Goal: Navigation & Orientation: Find specific page/section

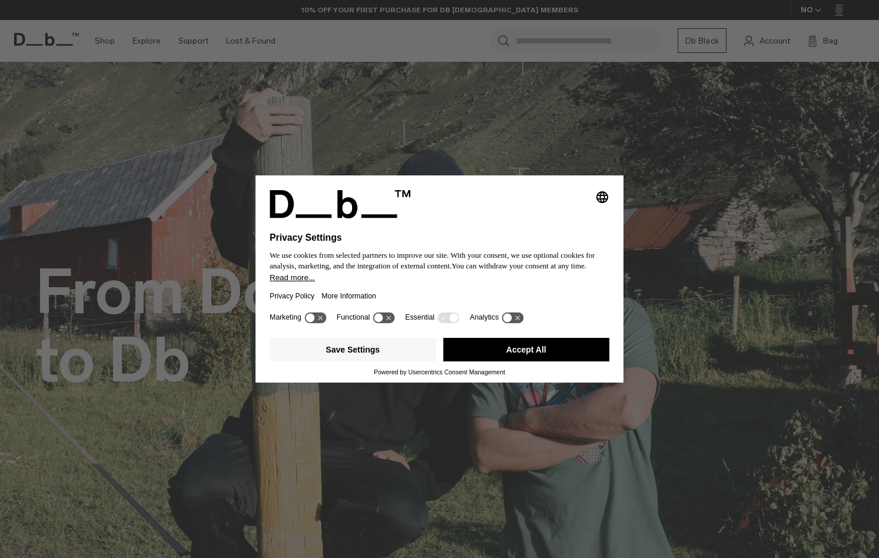
click at [567, 359] on button "Accept All" at bounding box center [527, 350] width 167 height 24
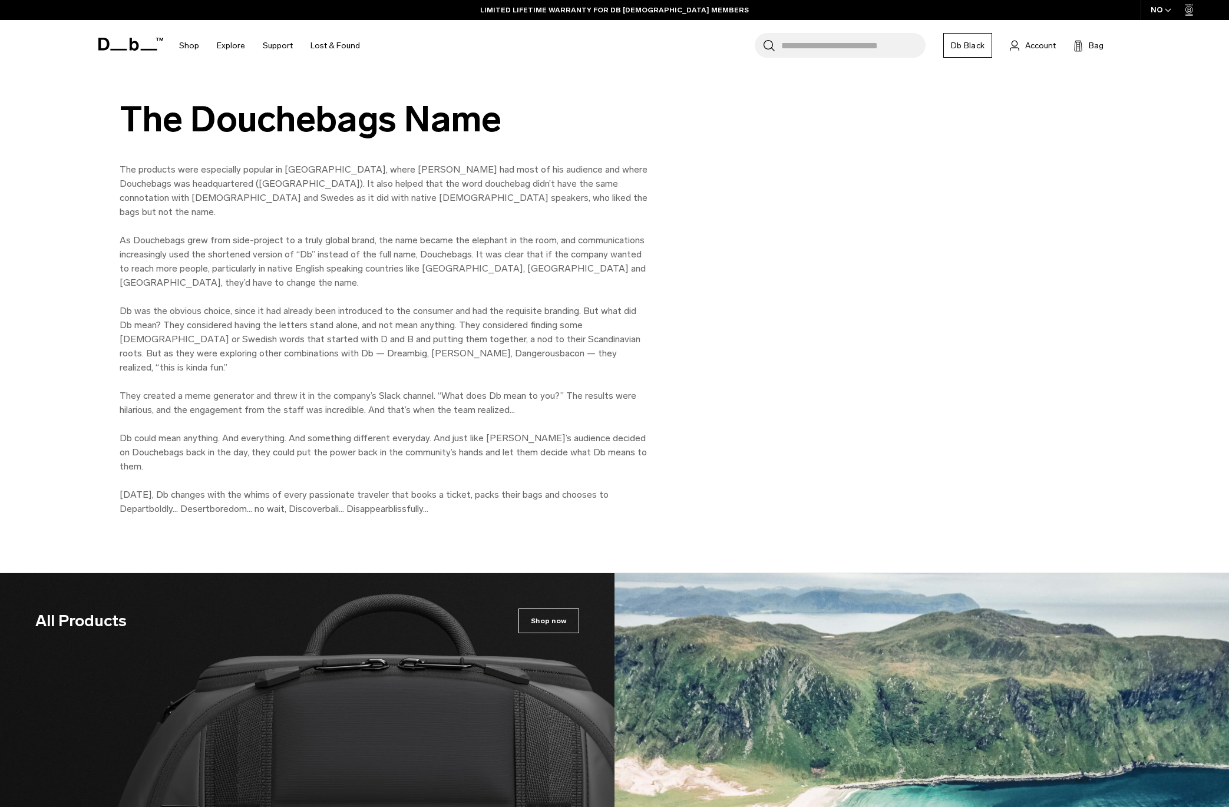
scroll to position [1415, 0]
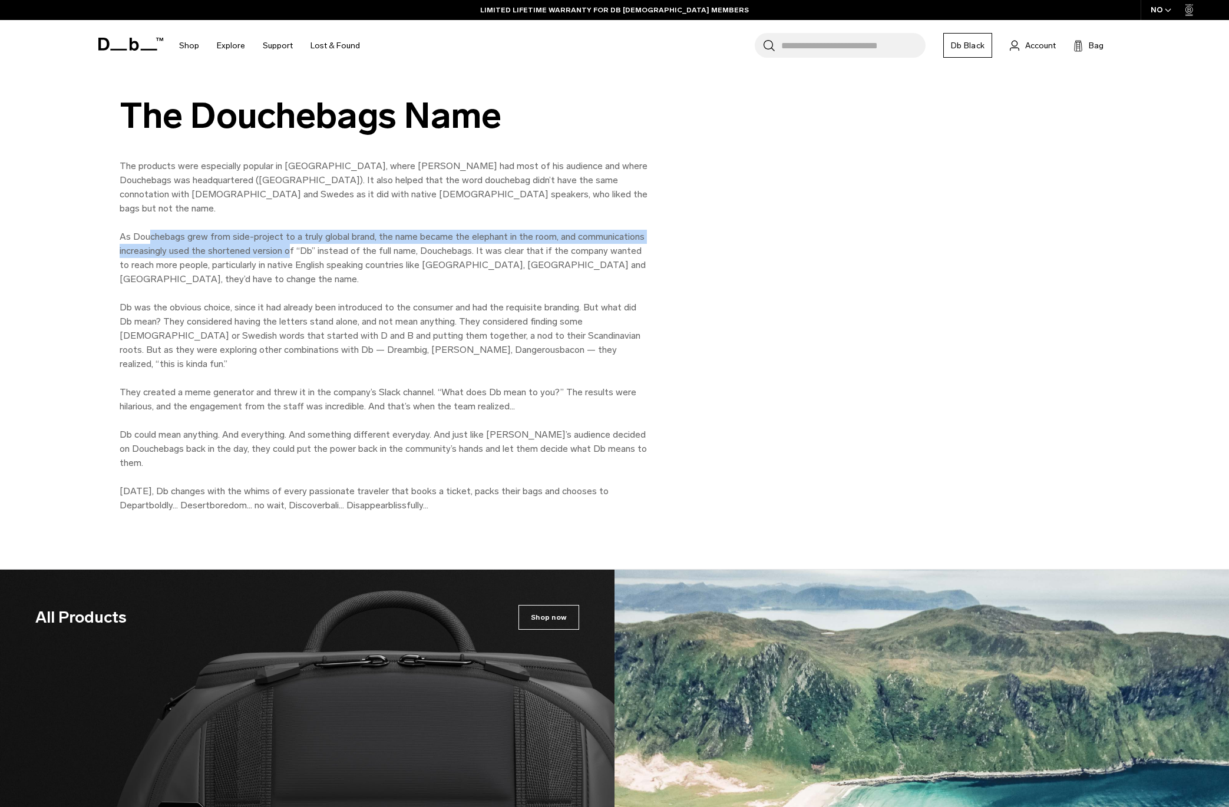
drag, startPoint x: 150, startPoint y: 223, endPoint x: 289, endPoint y: 244, distance: 141.1
click at [289, 244] on p "The products were especially popular in Scandinavian countries, where Jon Olsso…" at bounding box center [385, 335] width 530 height 353
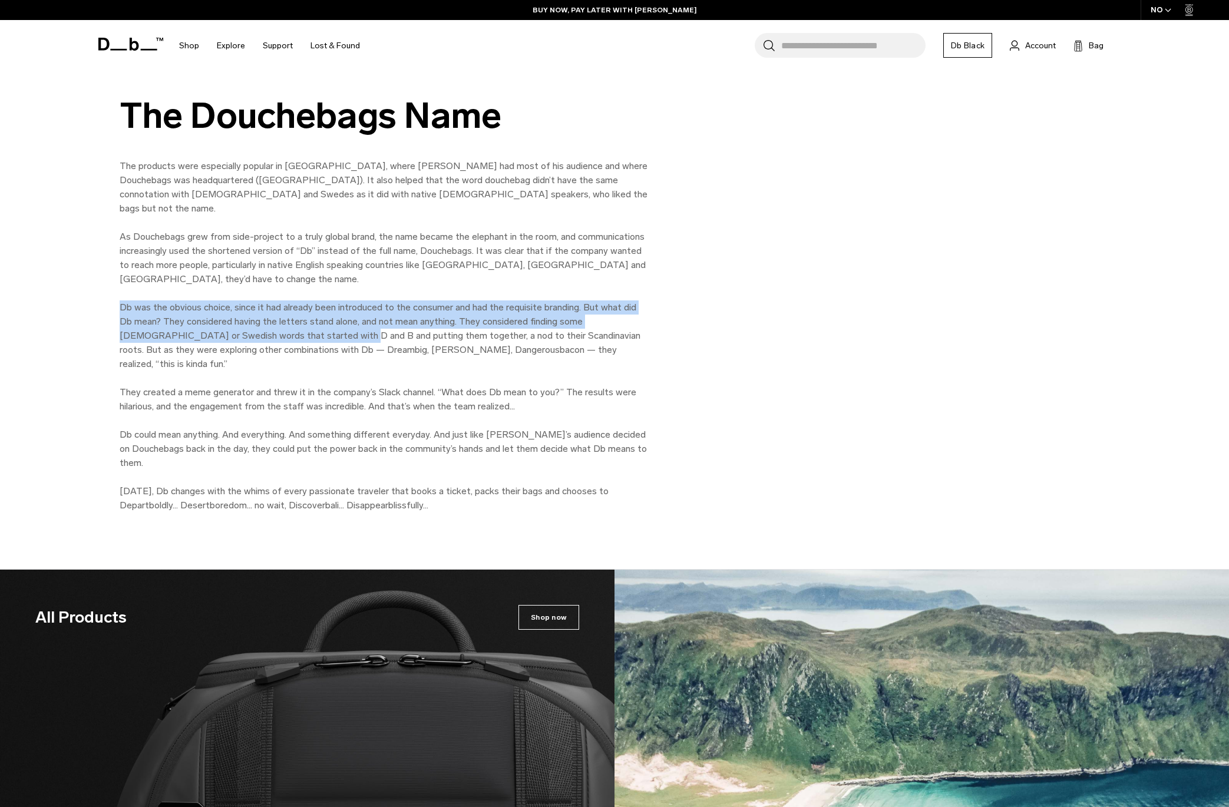
drag, startPoint x: 208, startPoint y: 302, endPoint x: 292, endPoint y: 322, distance: 85.9
click at [292, 322] on p "The products were especially popular in Scandinavian countries, where Jon Olsso…" at bounding box center [385, 335] width 530 height 353
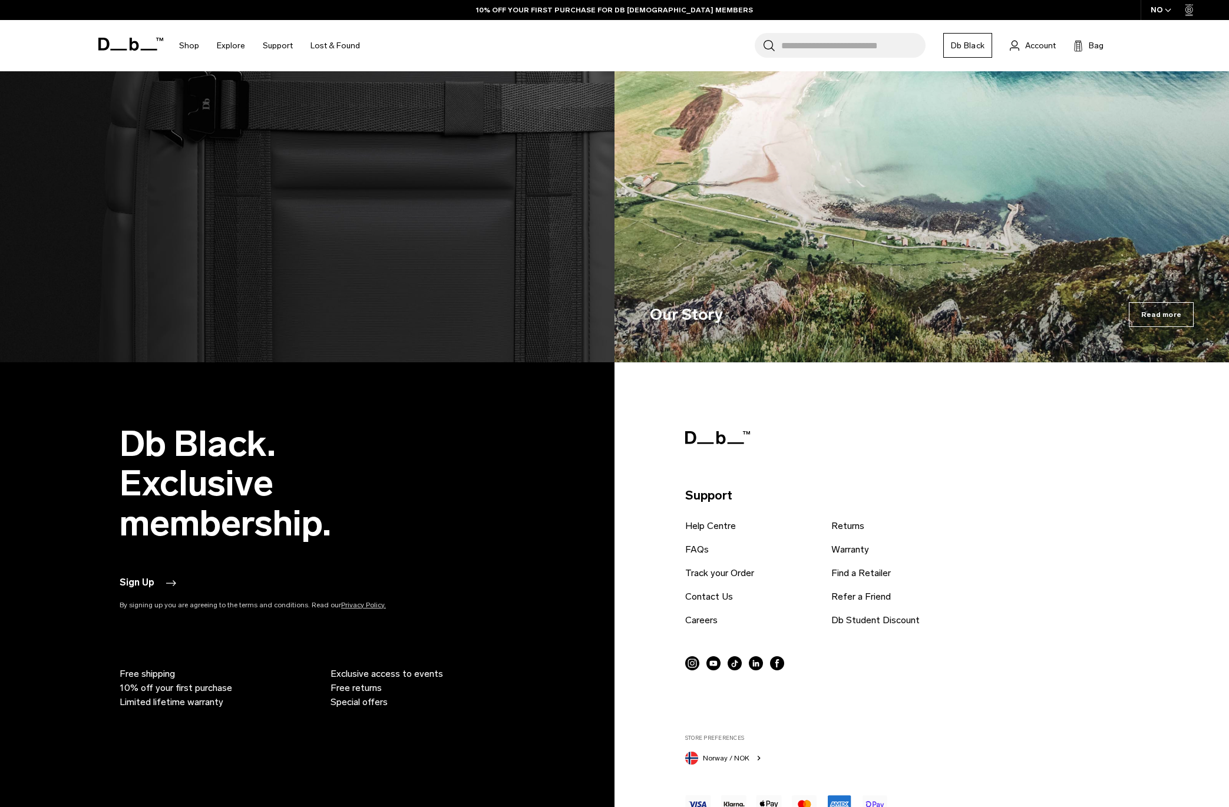
scroll to position [2190, 0]
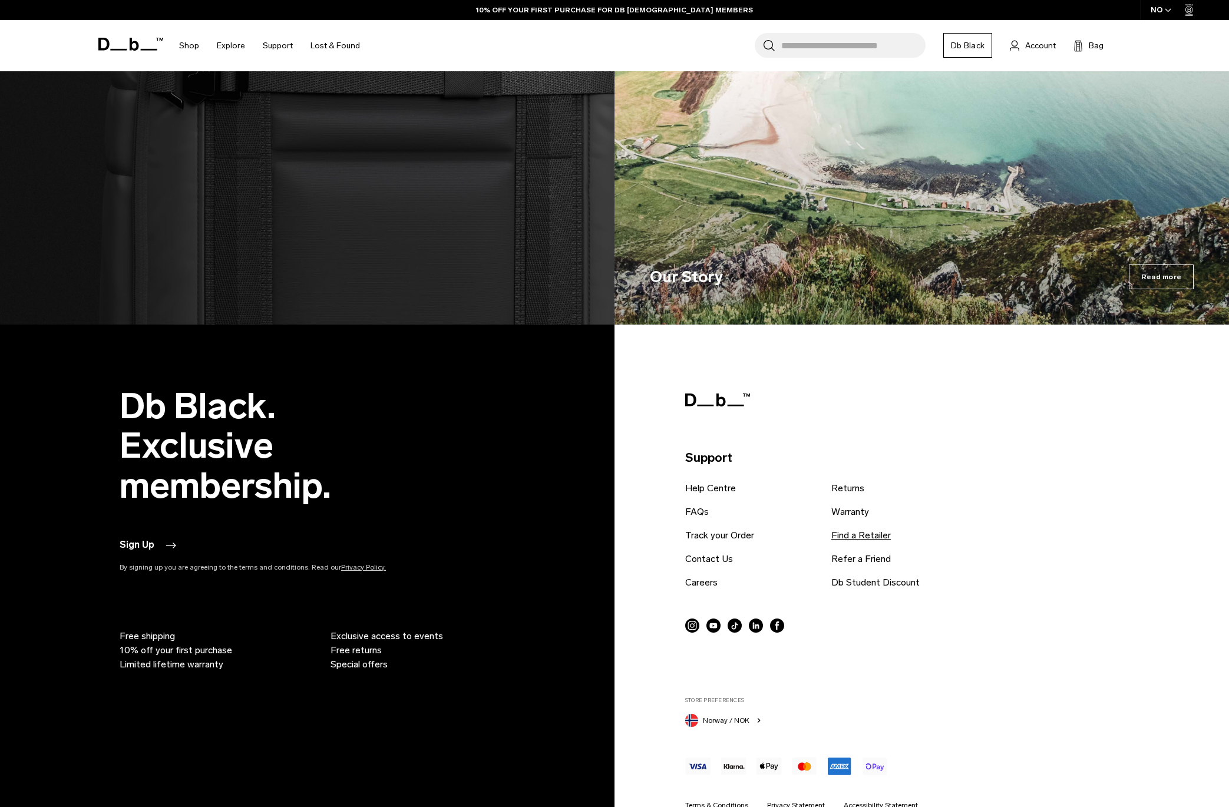
click at [854, 528] on link "Find a Retailer" at bounding box center [860, 535] width 59 height 14
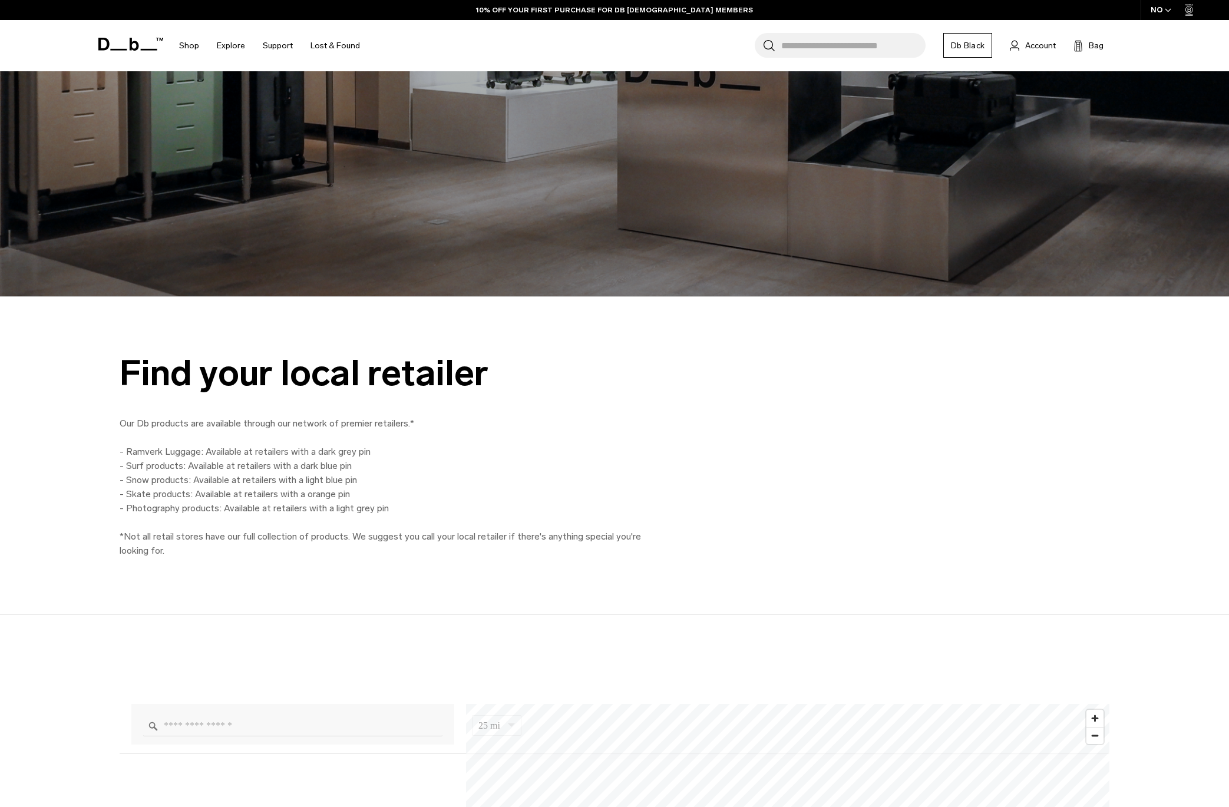
scroll to position [620, 0]
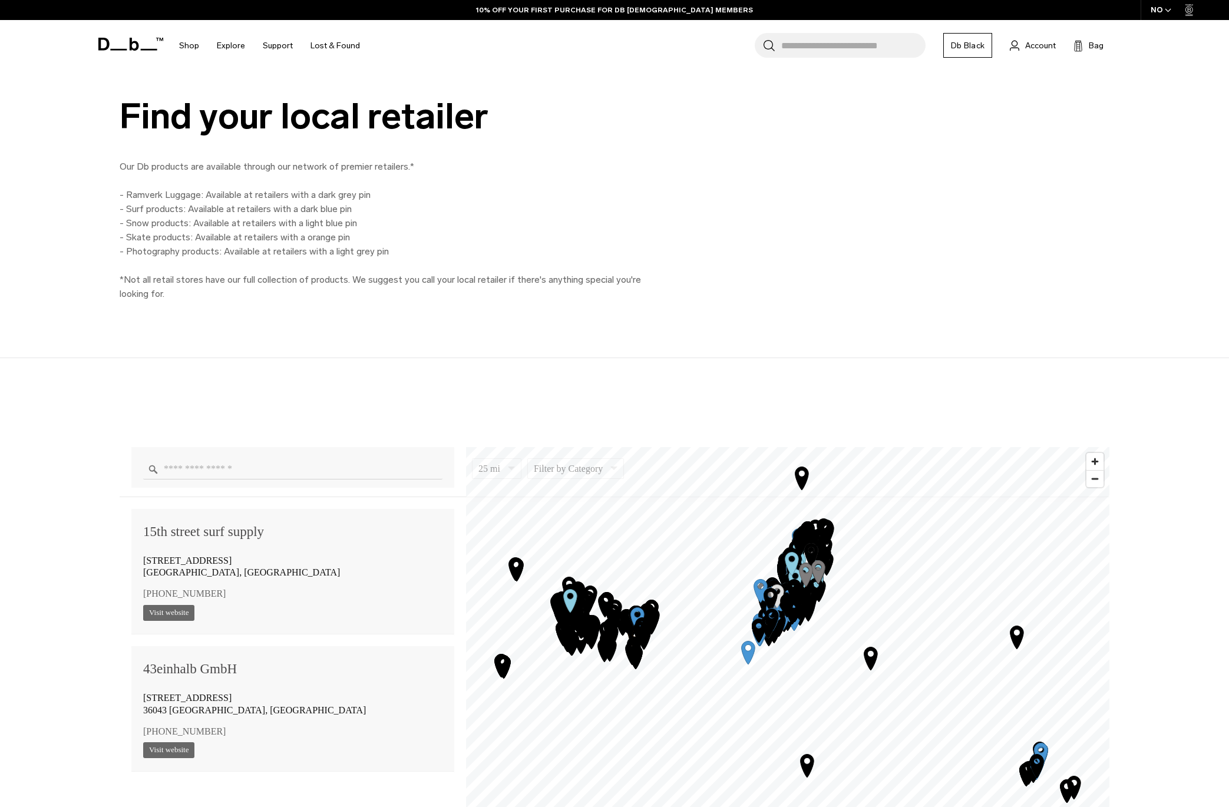
click at [204, 472] on input "Enter a location" at bounding box center [292, 469] width 299 height 21
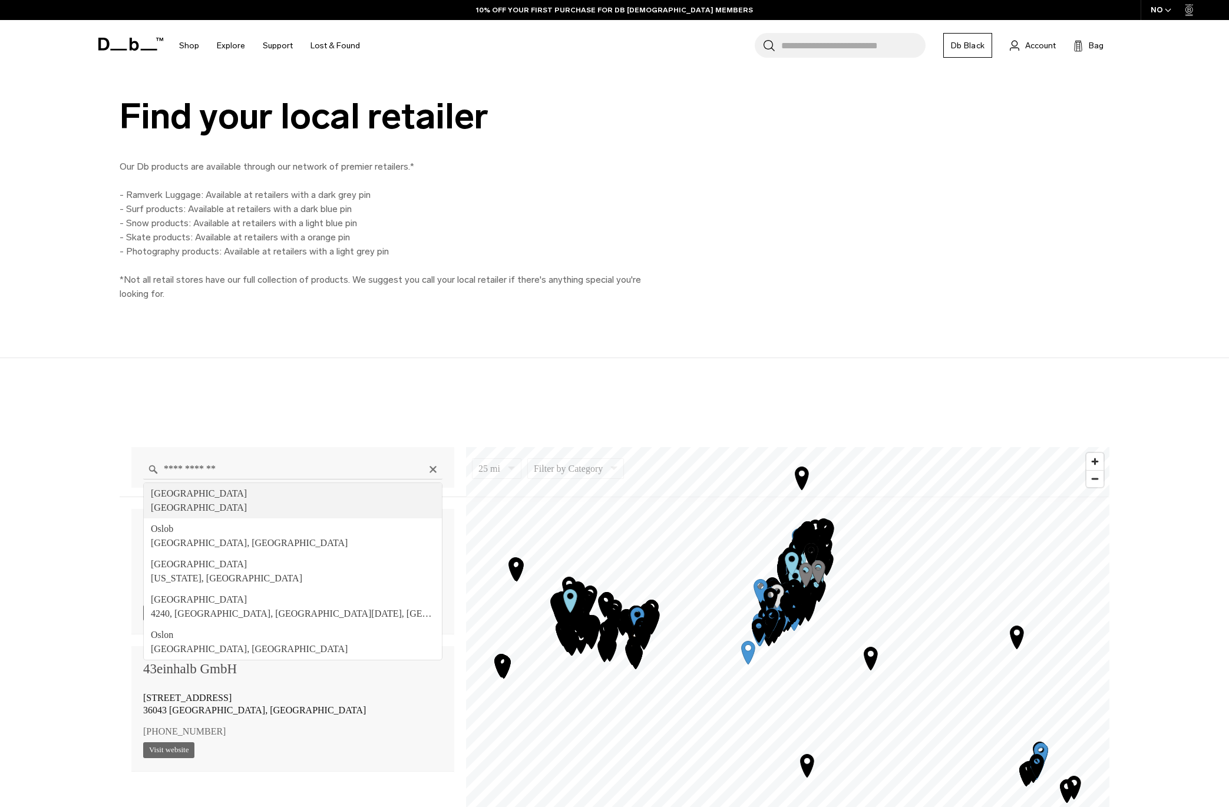
type input "**********"
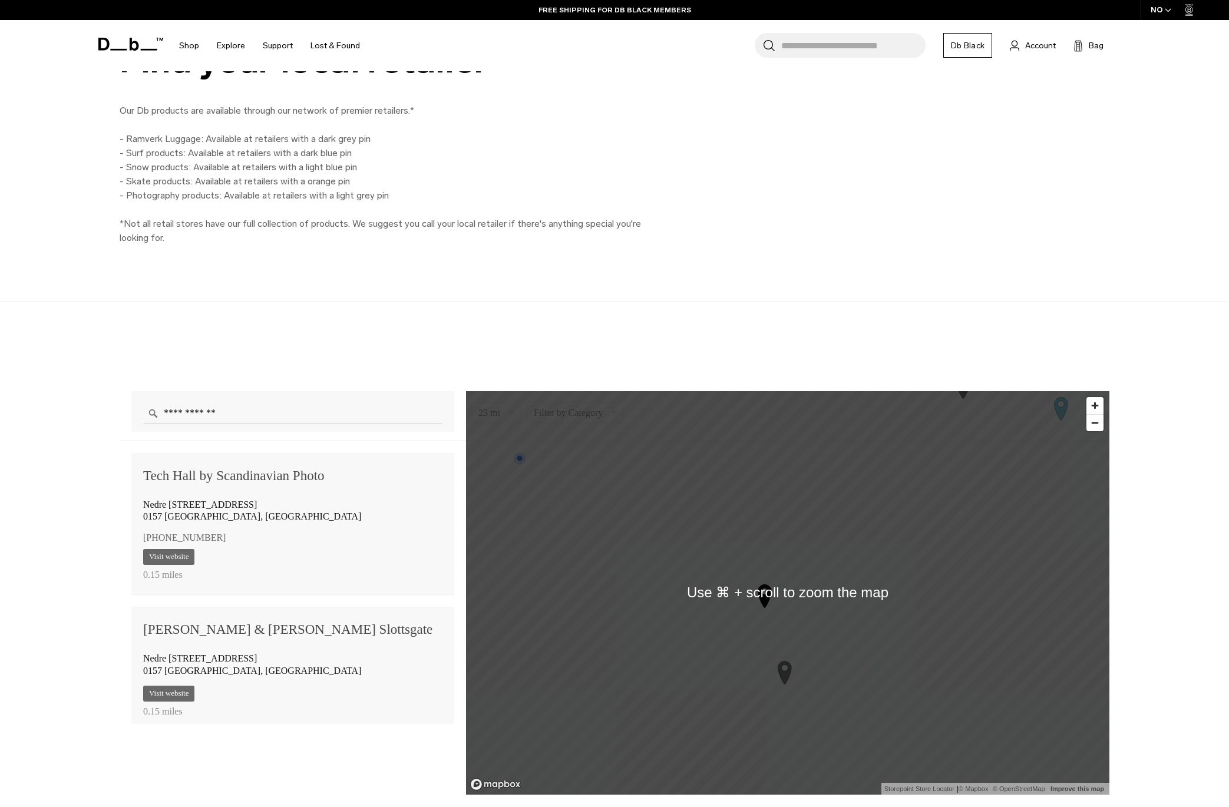
scroll to position [678, 0]
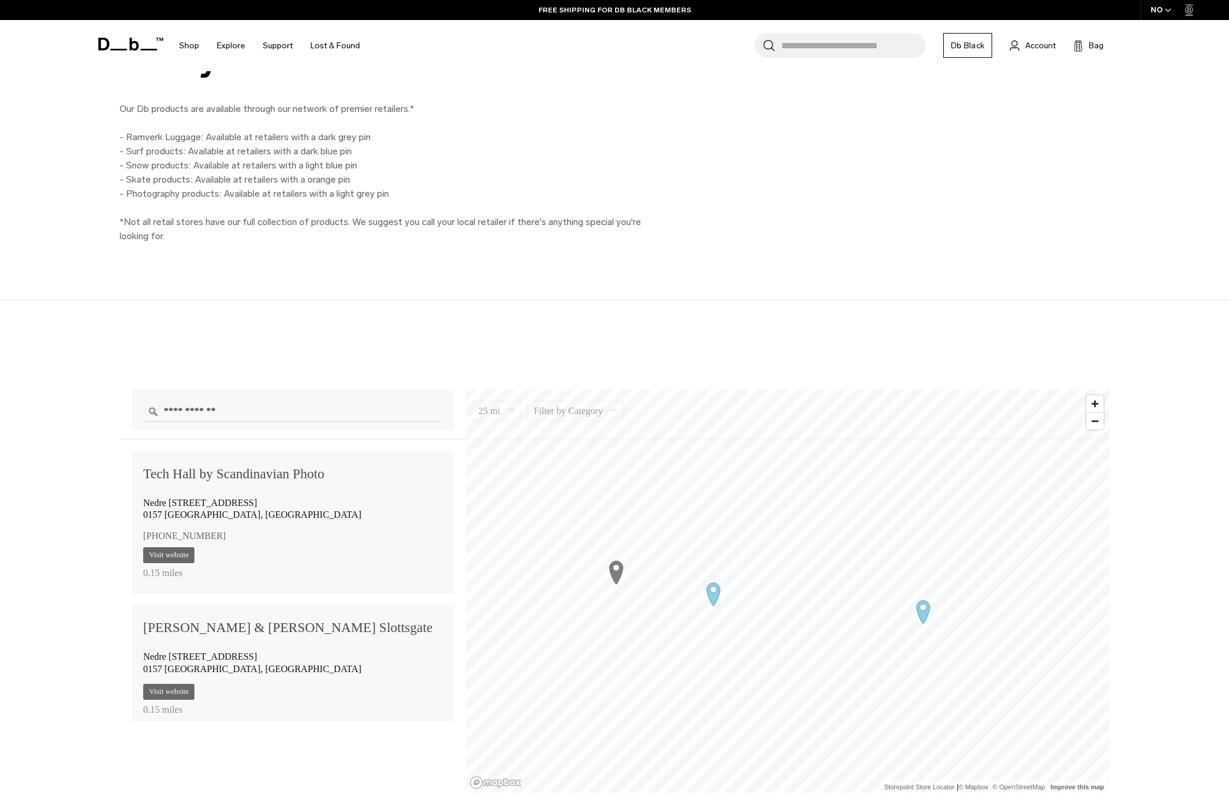
click at [617, 570] on icon "Map marker" at bounding box center [615, 571] width 29 height 29
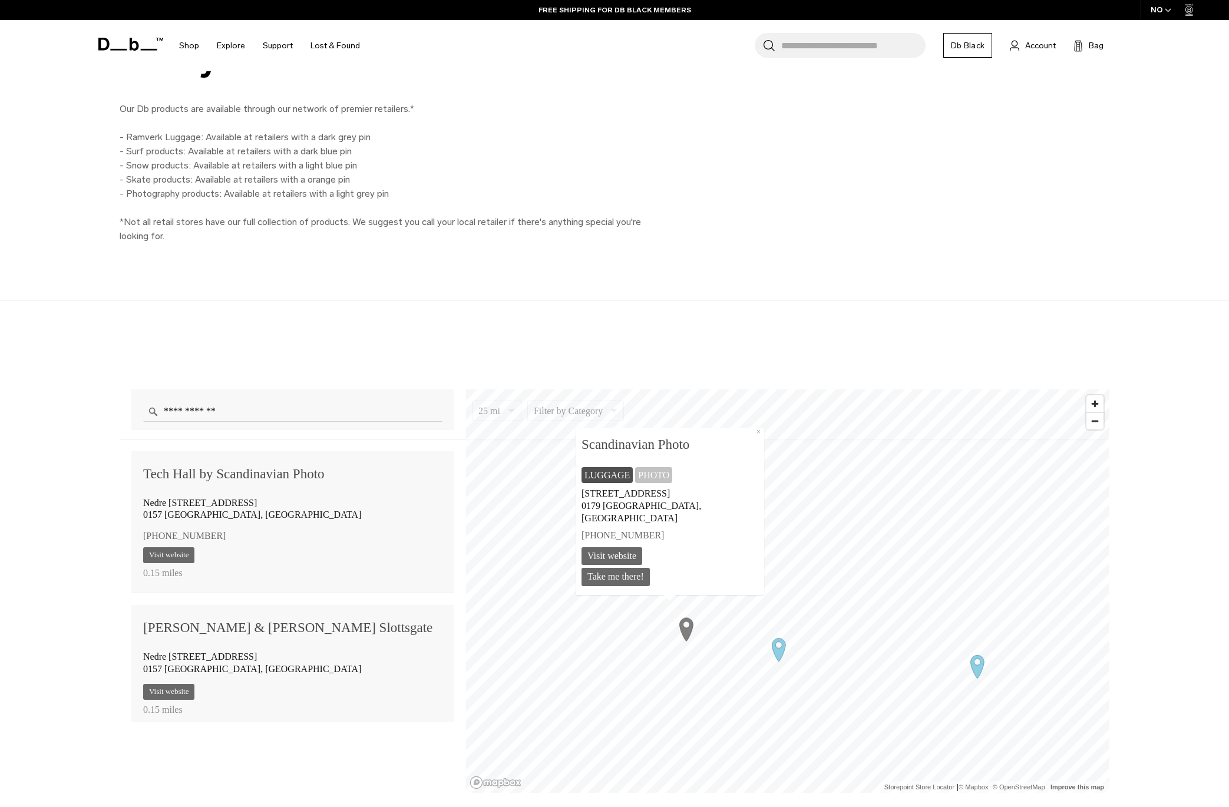
scroll to position [439, 0]
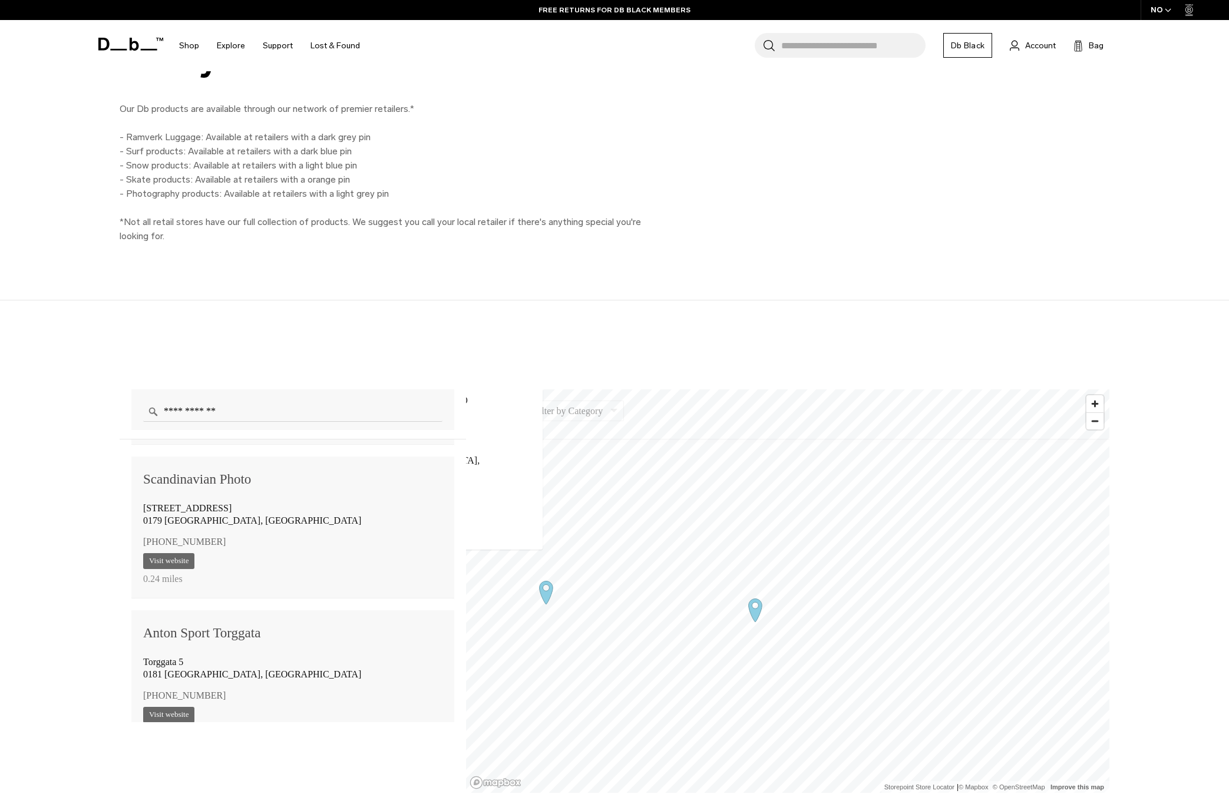
click at [756, 610] on icon "Map marker" at bounding box center [756, 609] width 14 height 23
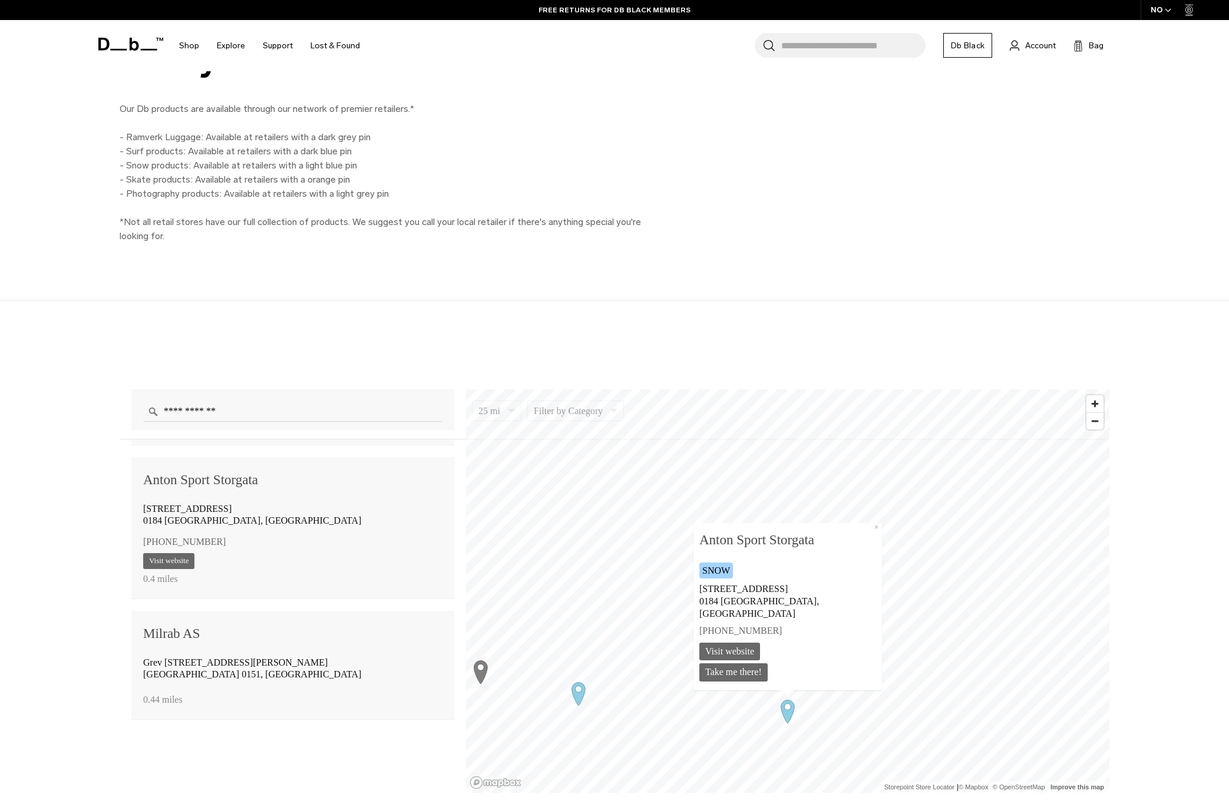
click at [578, 694] on icon "Map marker" at bounding box center [579, 693] width 14 height 23
click at [871, 532] on button "×" at bounding box center [876, 527] width 11 height 9
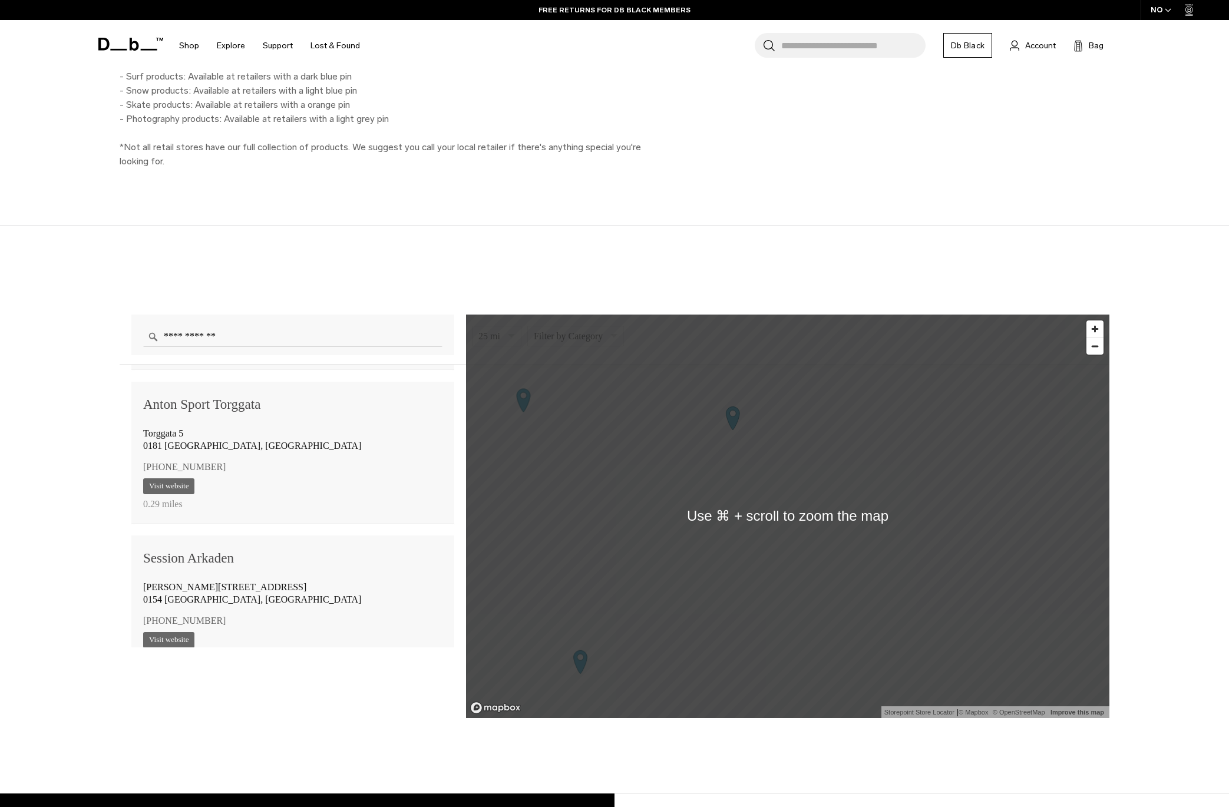
scroll to position [766, 0]
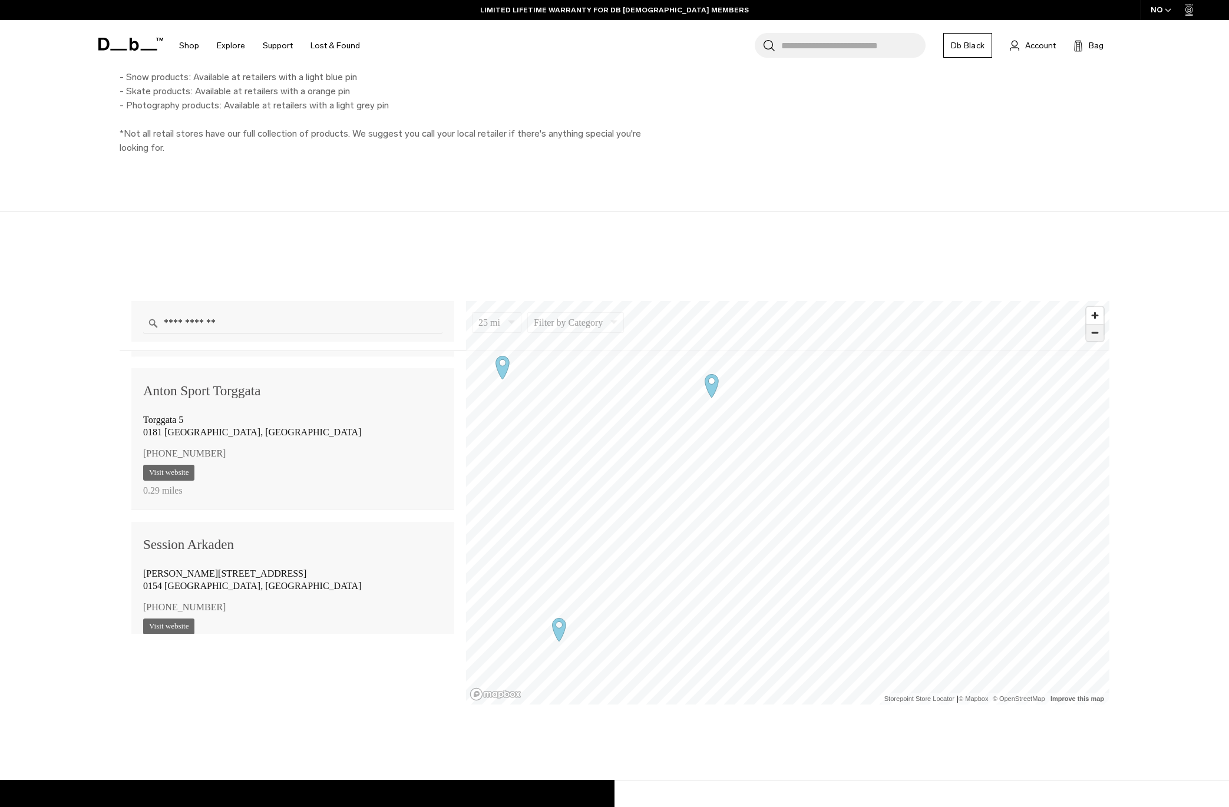
click at [1095, 337] on span "Zoom out" at bounding box center [1094, 333] width 17 height 16
click at [1090, 336] on span "Zoom out" at bounding box center [1094, 333] width 17 height 16
click at [617, 336] on icon "Map marker" at bounding box center [602, 321] width 29 height 29
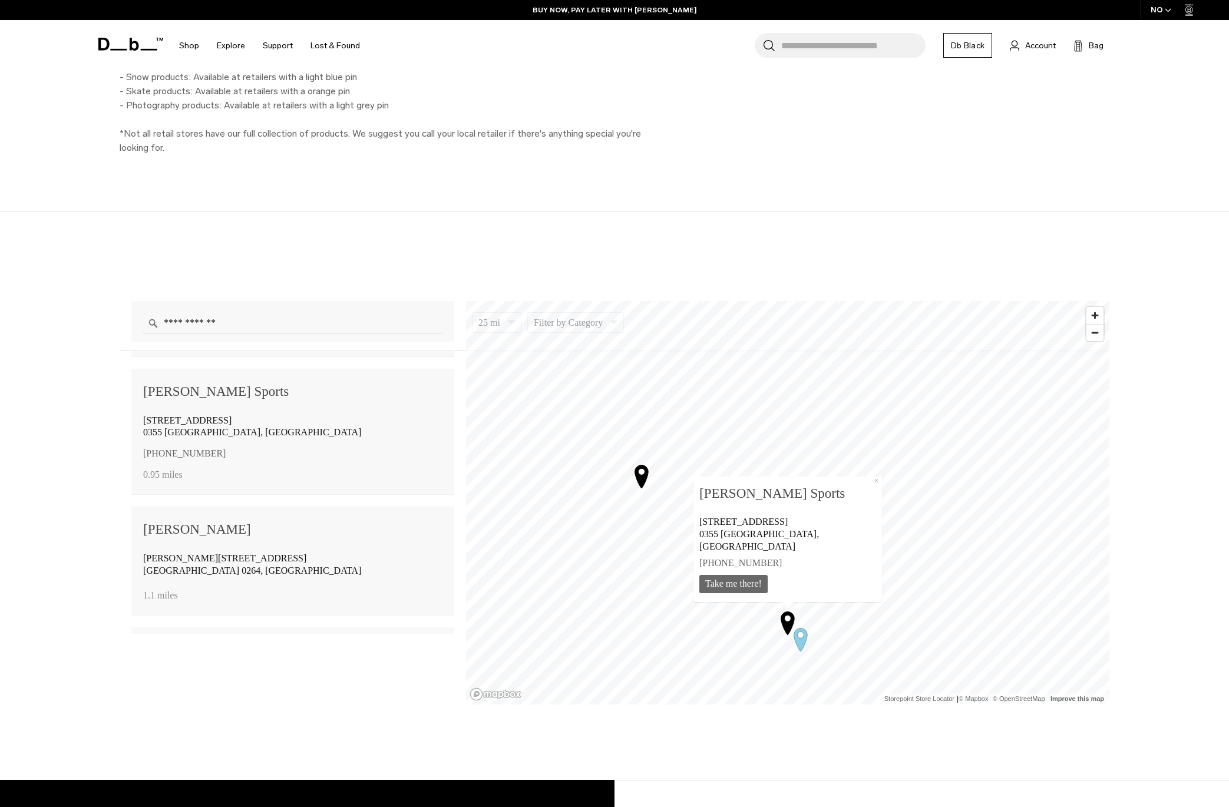
click at [786, 620] on icon "Map marker" at bounding box center [787, 622] width 29 height 29
click at [802, 634] on icon "Map marker" at bounding box center [800, 638] width 29 height 29
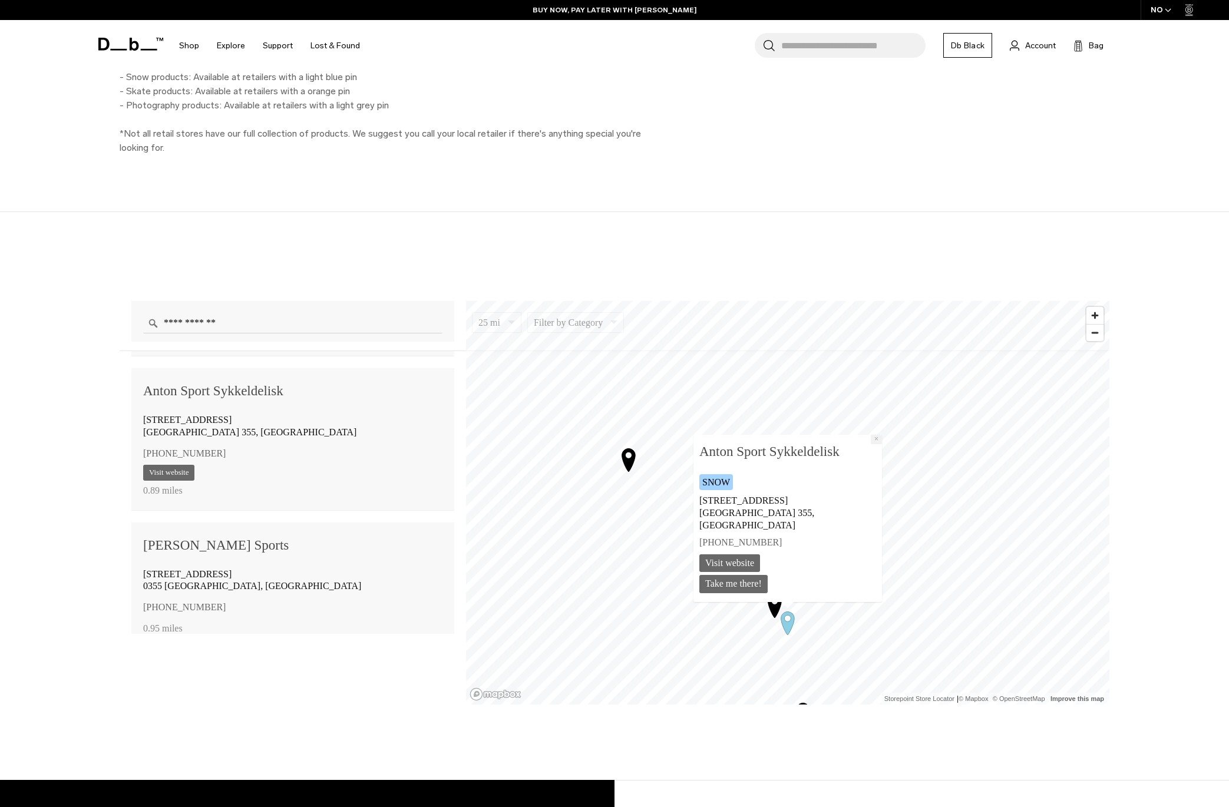
click at [871, 444] on button "×" at bounding box center [876, 439] width 11 height 9
click at [776, 601] on icon "Map marker" at bounding box center [774, 605] width 29 height 29
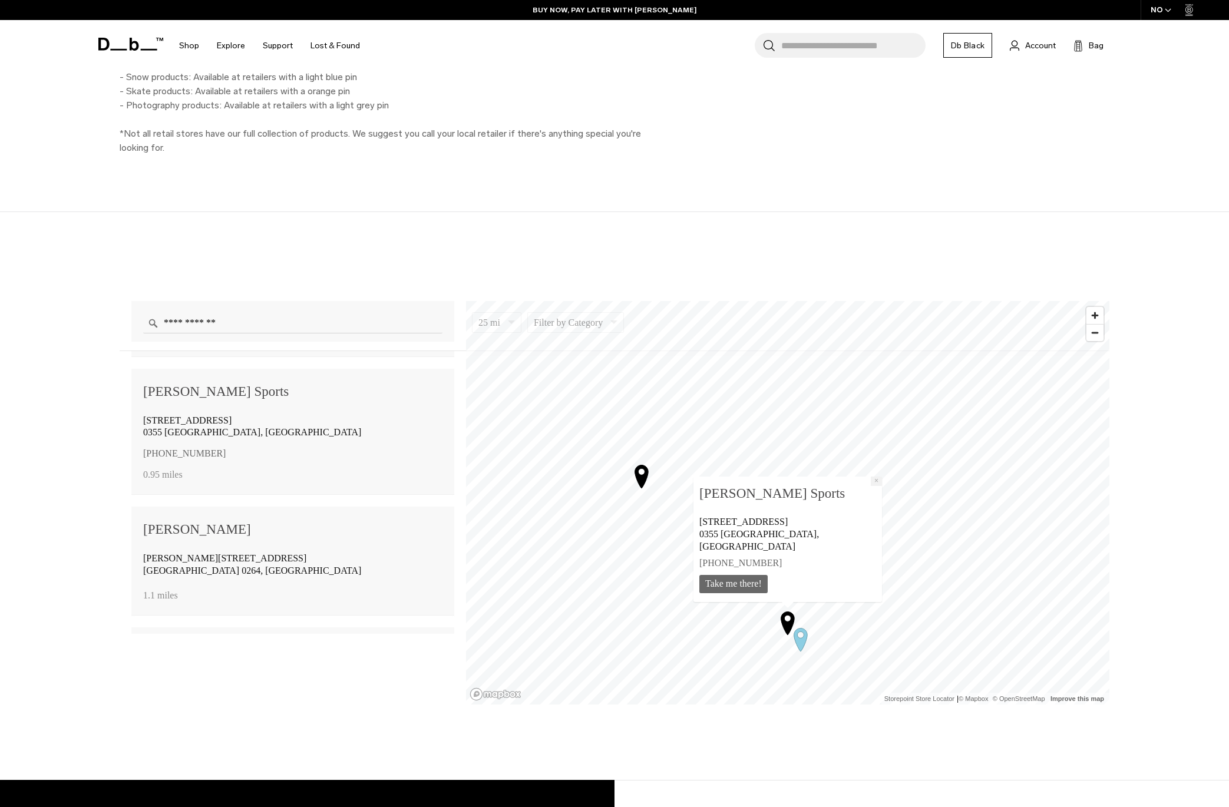
click at [871, 486] on button "×" at bounding box center [876, 481] width 11 height 9
click at [737, 562] on icon "Map marker" at bounding box center [736, 558] width 14 height 23
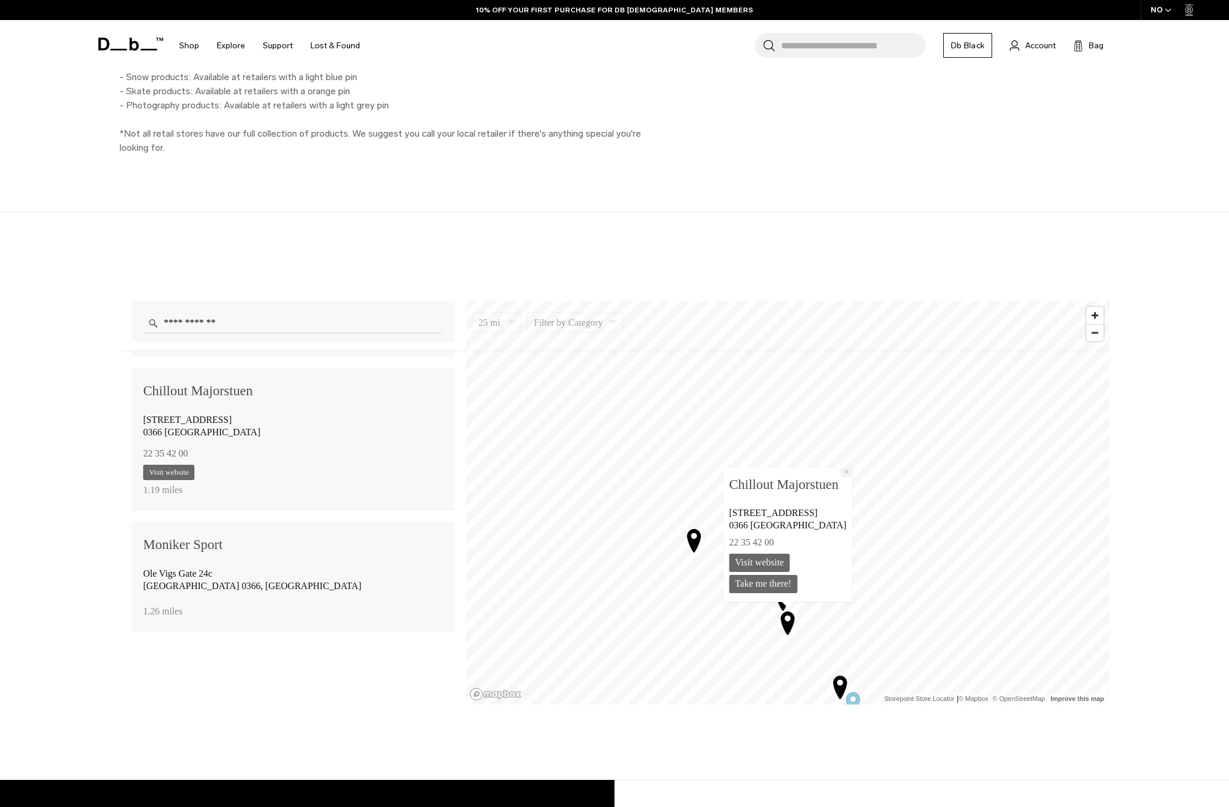
click at [841, 472] on button "×" at bounding box center [846, 472] width 11 height 9
click at [779, 592] on icon "Map marker" at bounding box center [783, 598] width 14 height 23
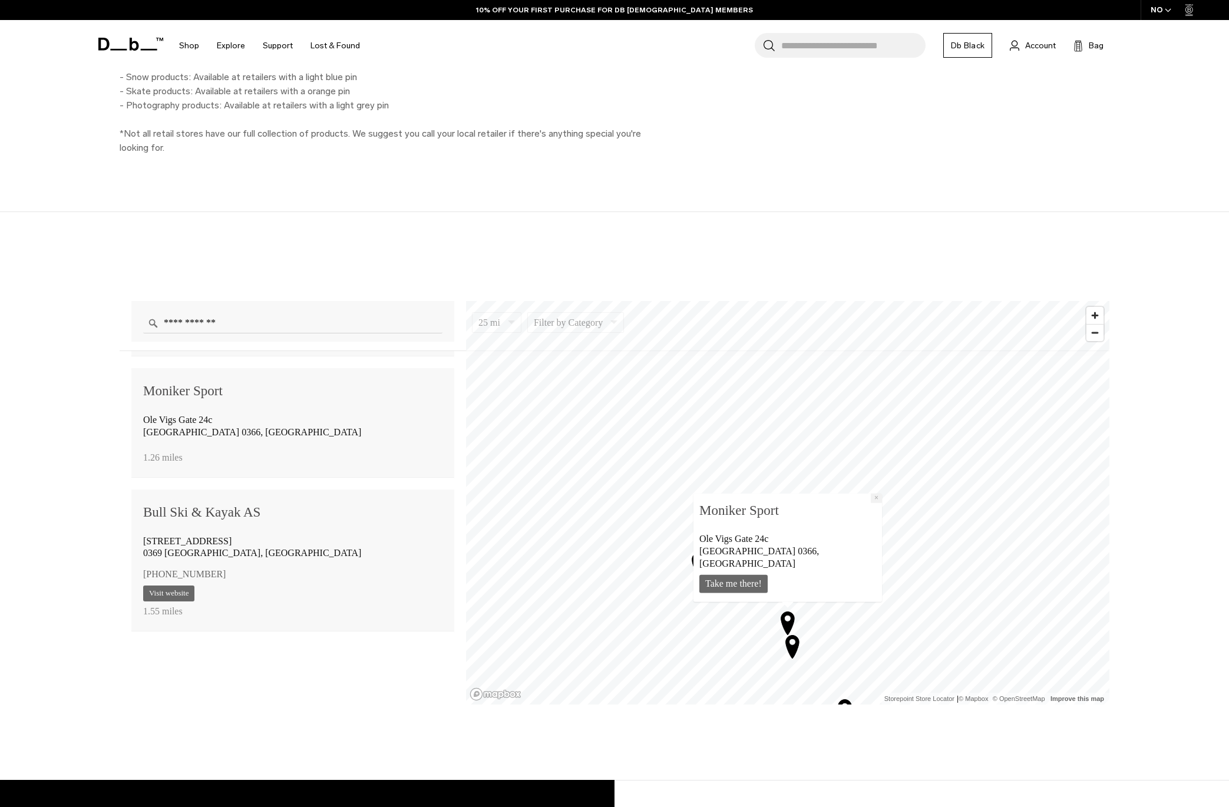
click at [871, 502] on button "×" at bounding box center [876, 497] width 11 height 9
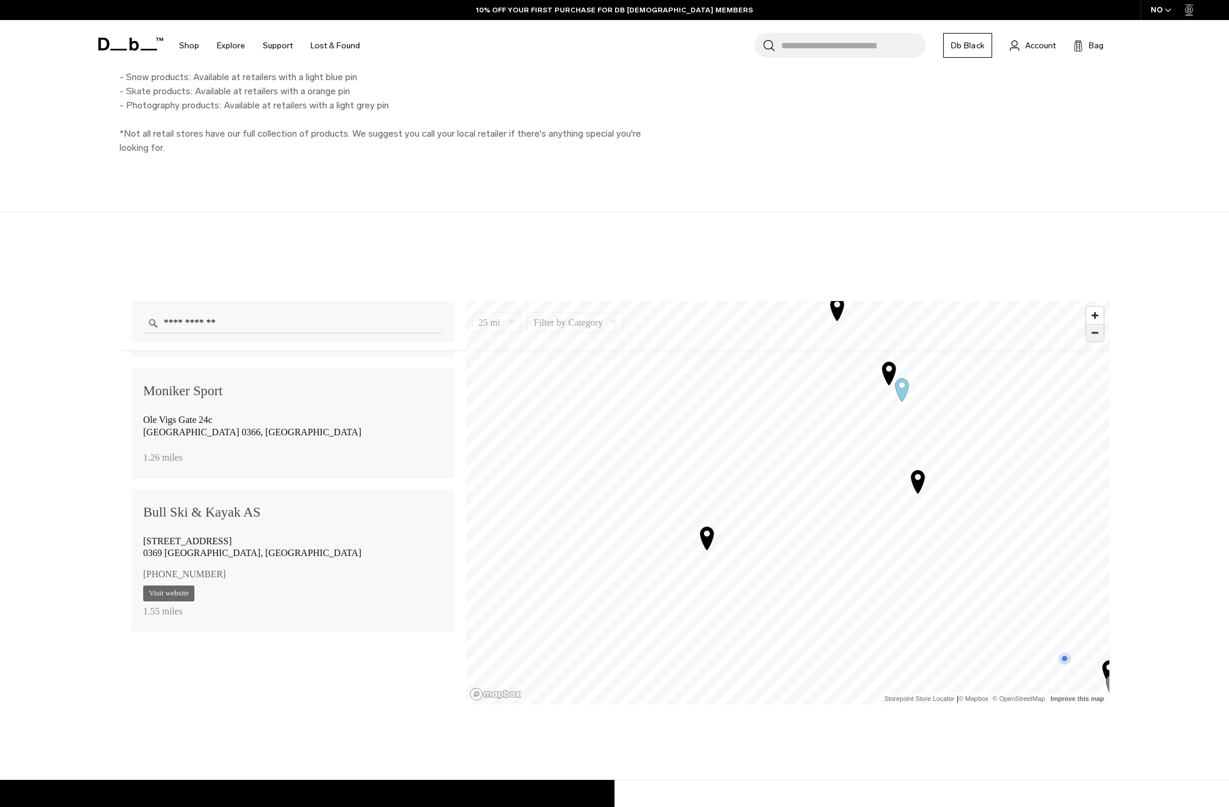
click at [1093, 339] on span "Zoom out" at bounding box center [1094, 333] width 17 height 16
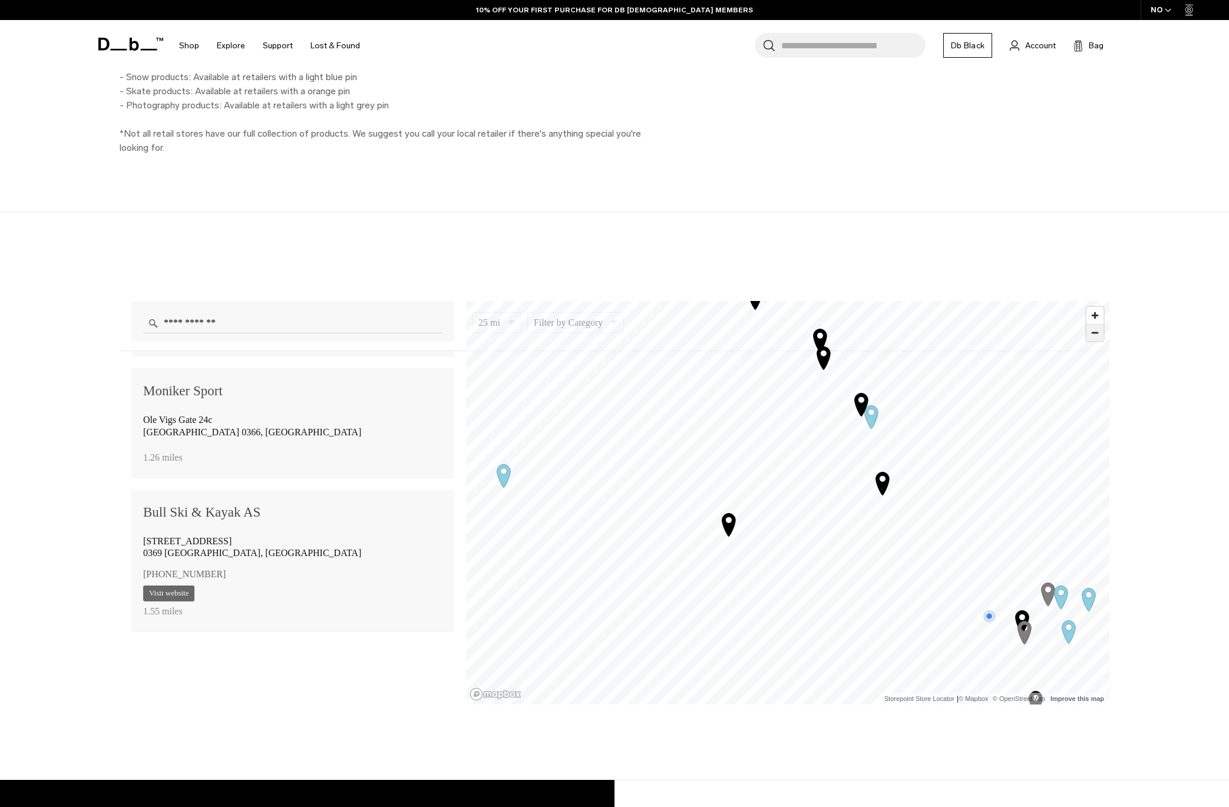
click at [1093, 339] on span "Zoom out" at bounding box center [1094, 333] width 17 height 16
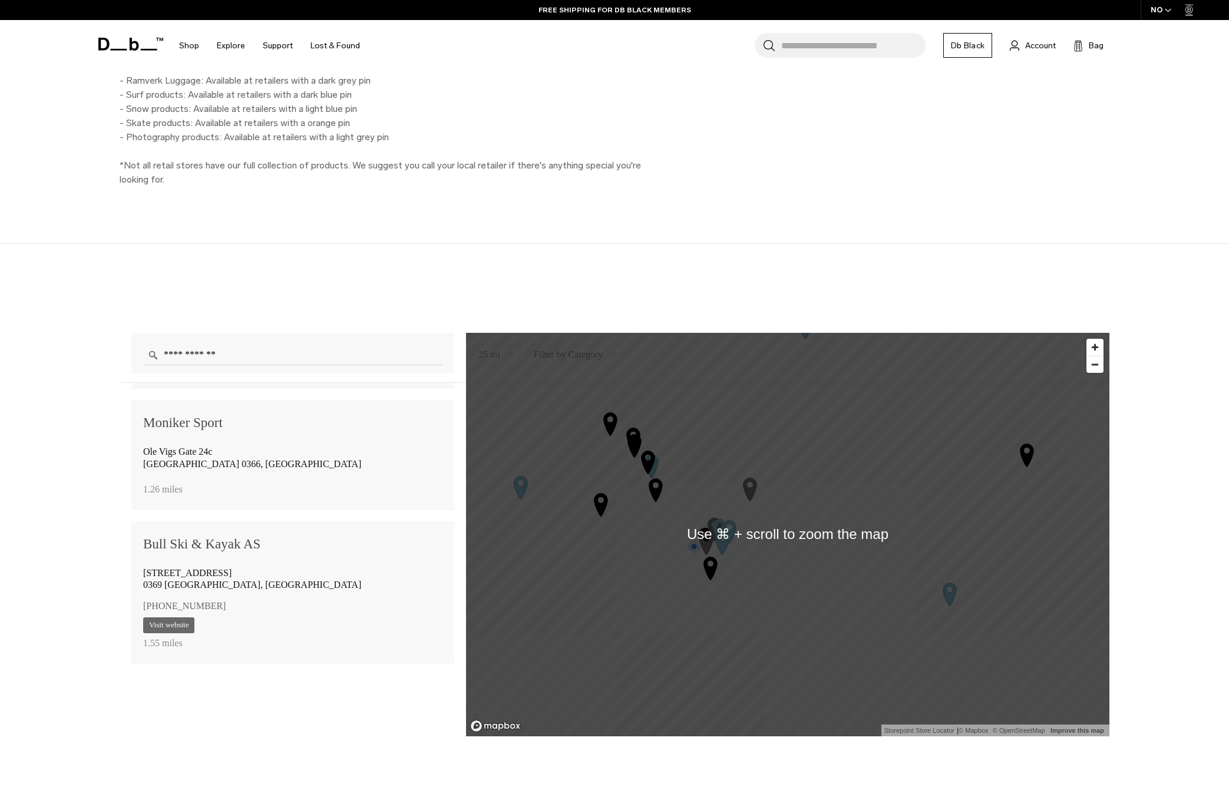
scroll to position [734, 0]
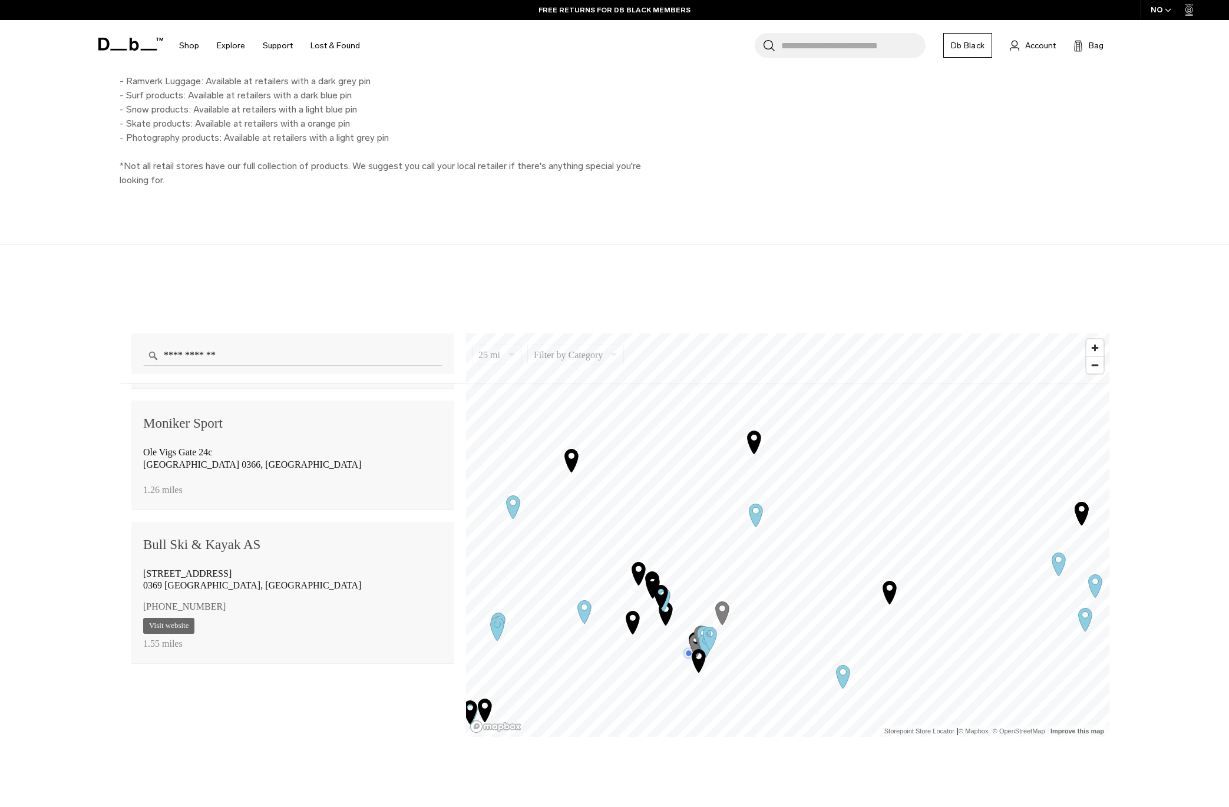
click at [756, 525] on icon "Map marker" at bounding box center [756, 515] width 14 height 23
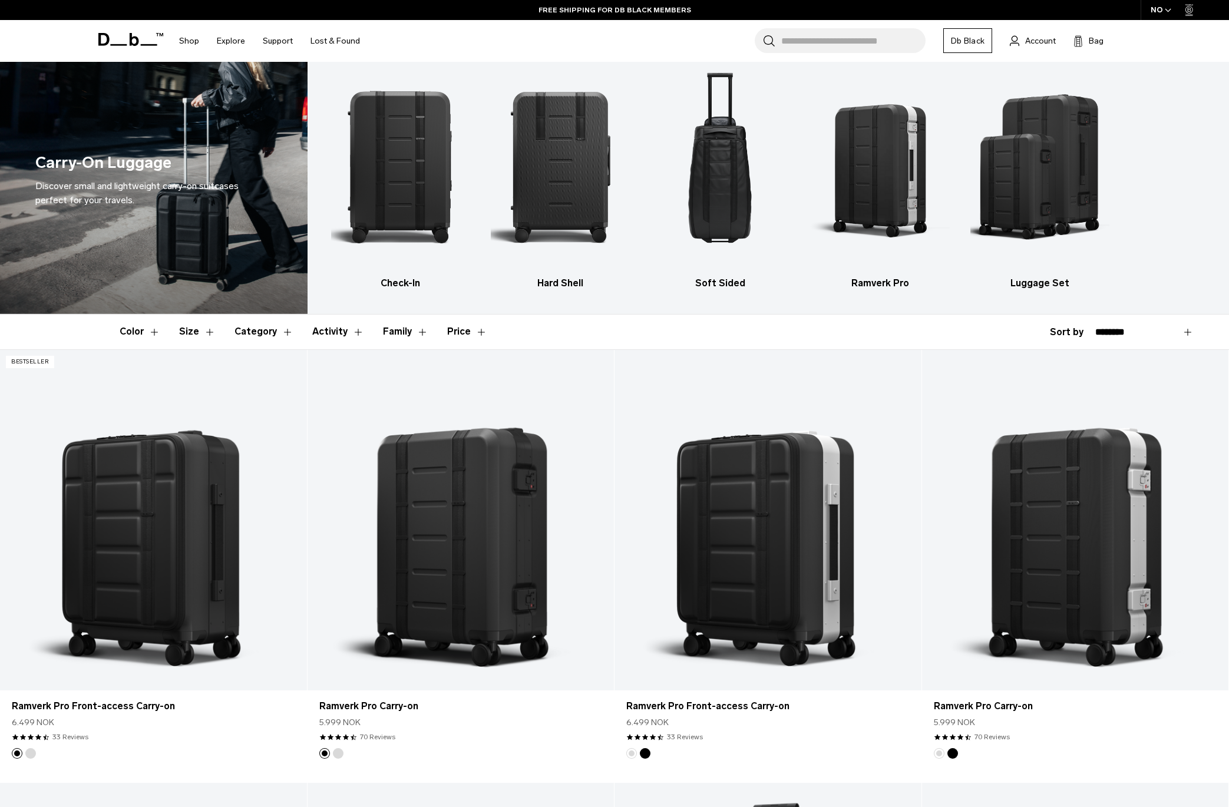
scroll to position [16, 0]
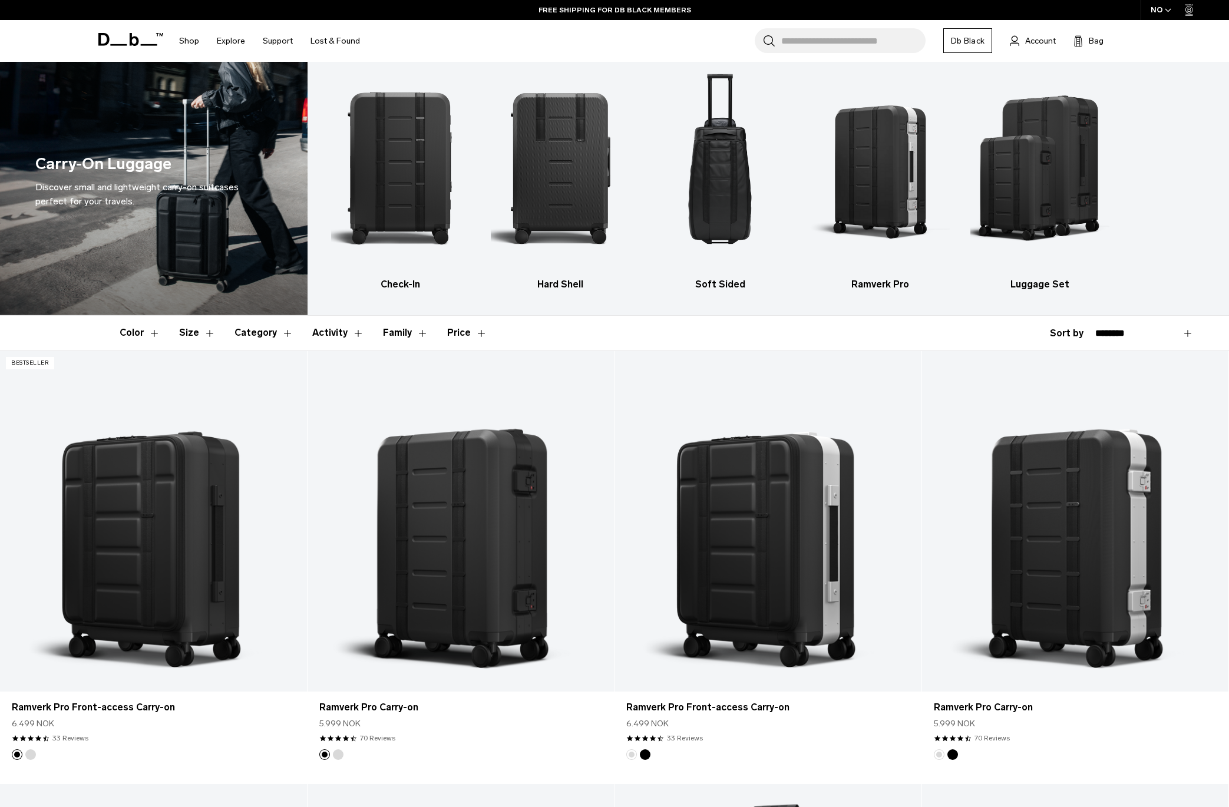
click at [260, 335] on button "Category" at bounding box center [263, 333] width 59 height 34
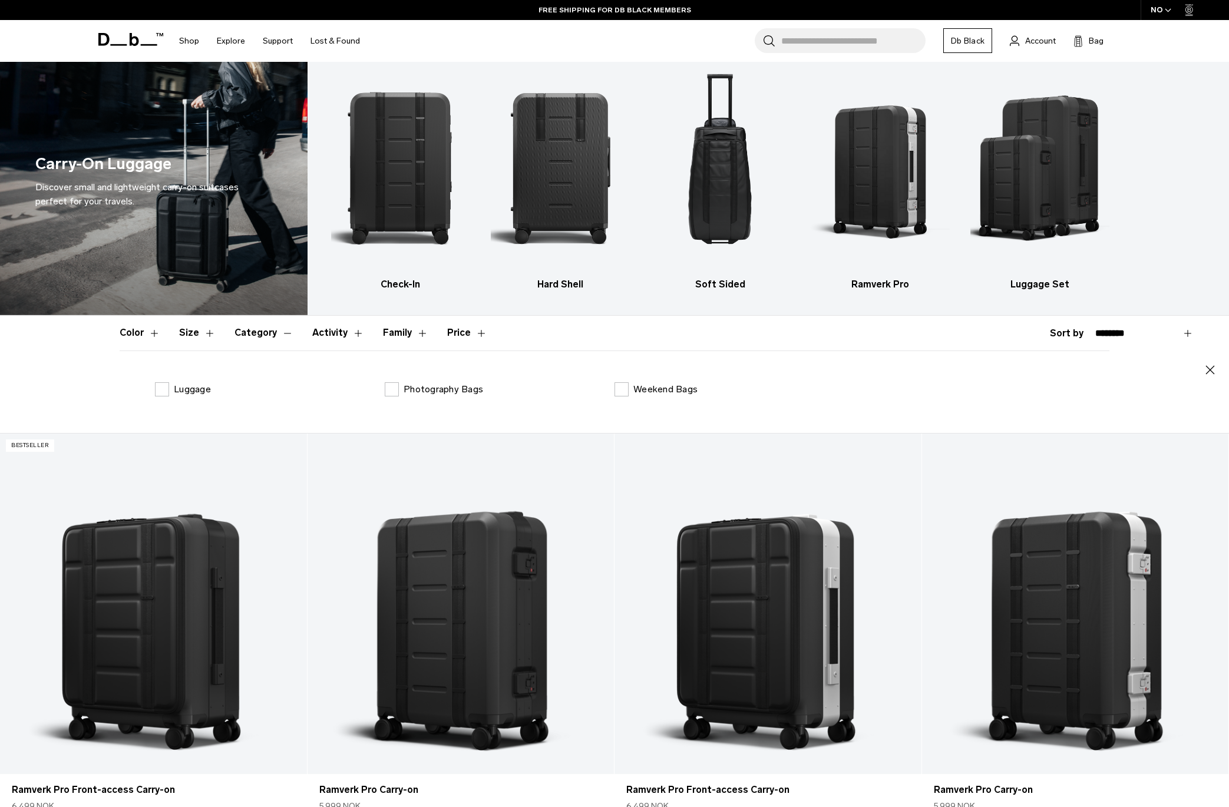
click at [260, 334] on button "Category" at bounding box center [263, 333] width 59 height 34
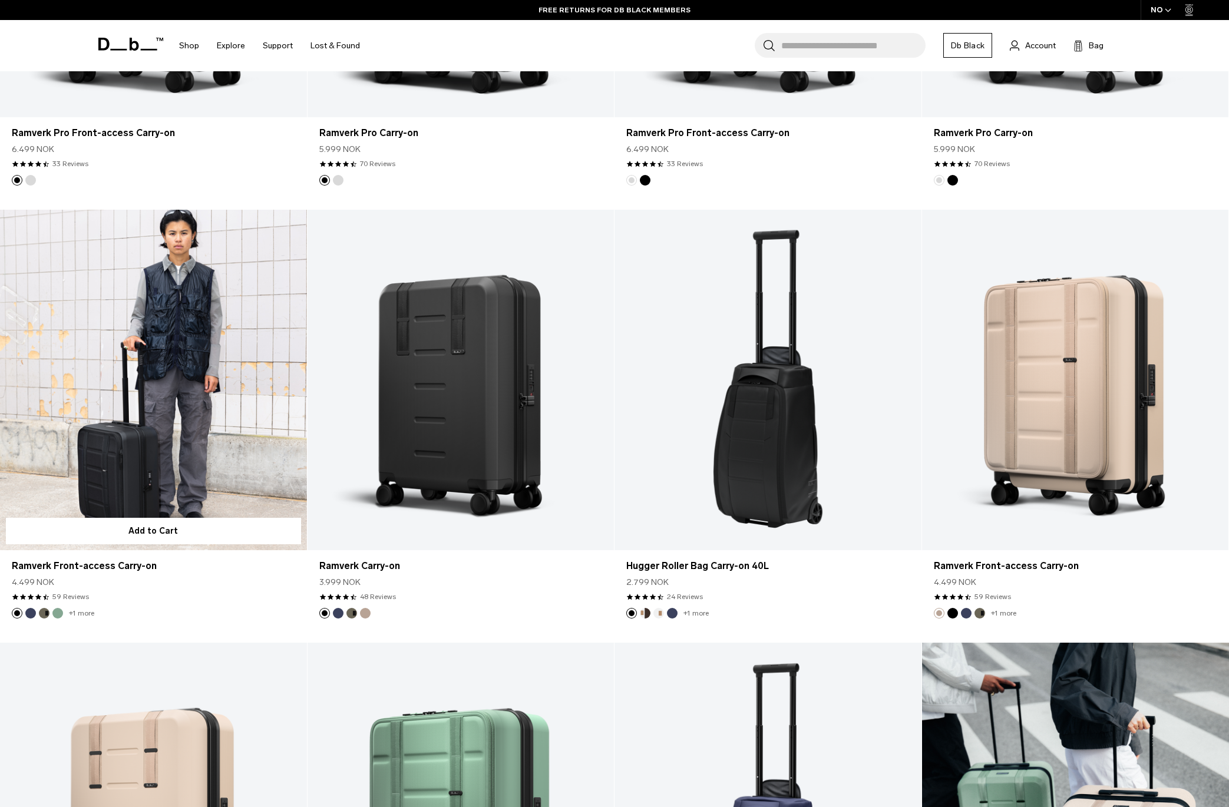
scroll to position [0, 0]
